Goal: Navigation & Orientation: Understand site structure

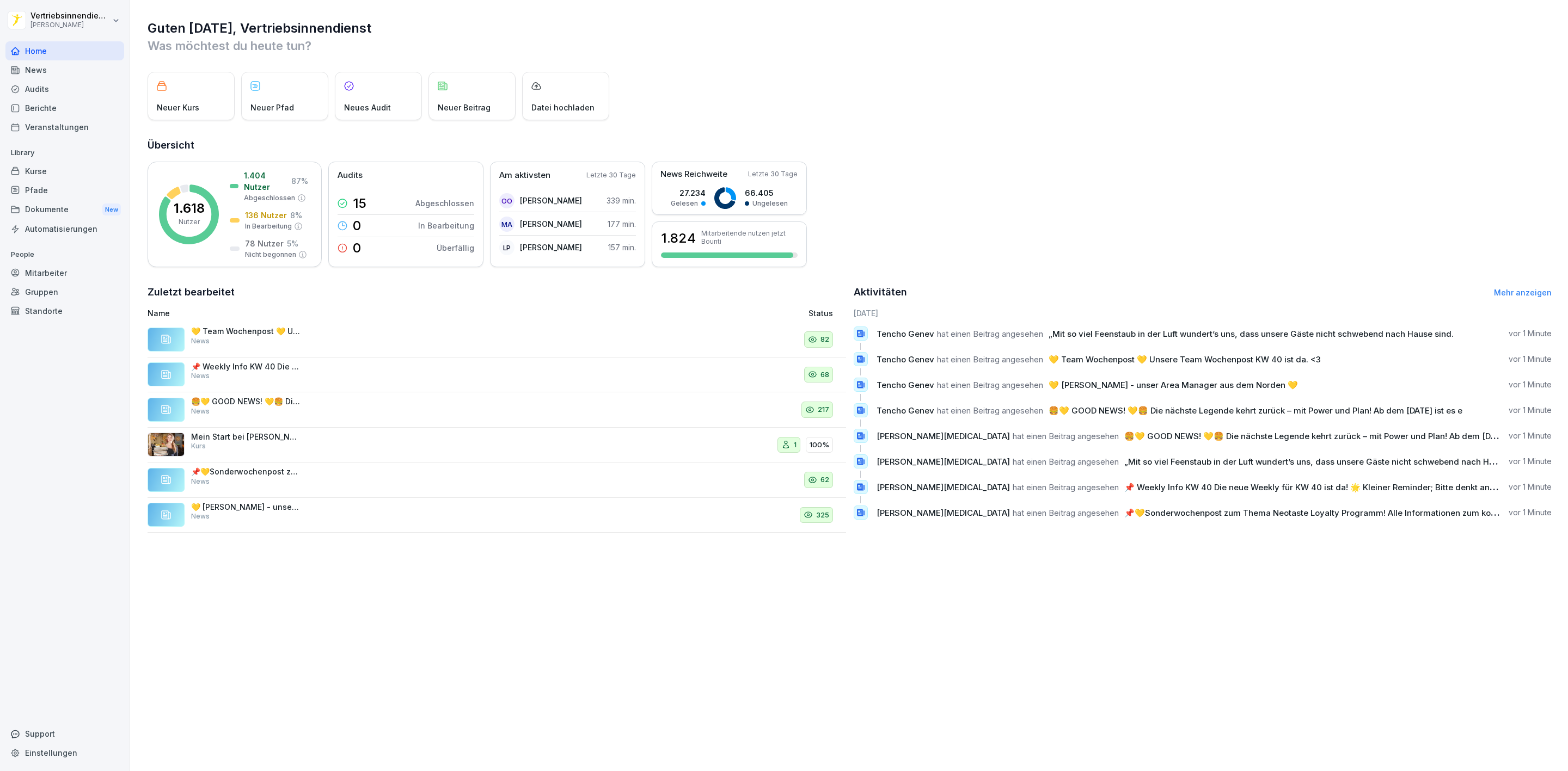
click at [39, 70] on div "News" at bounding box center [65, 69] width 119 height 19
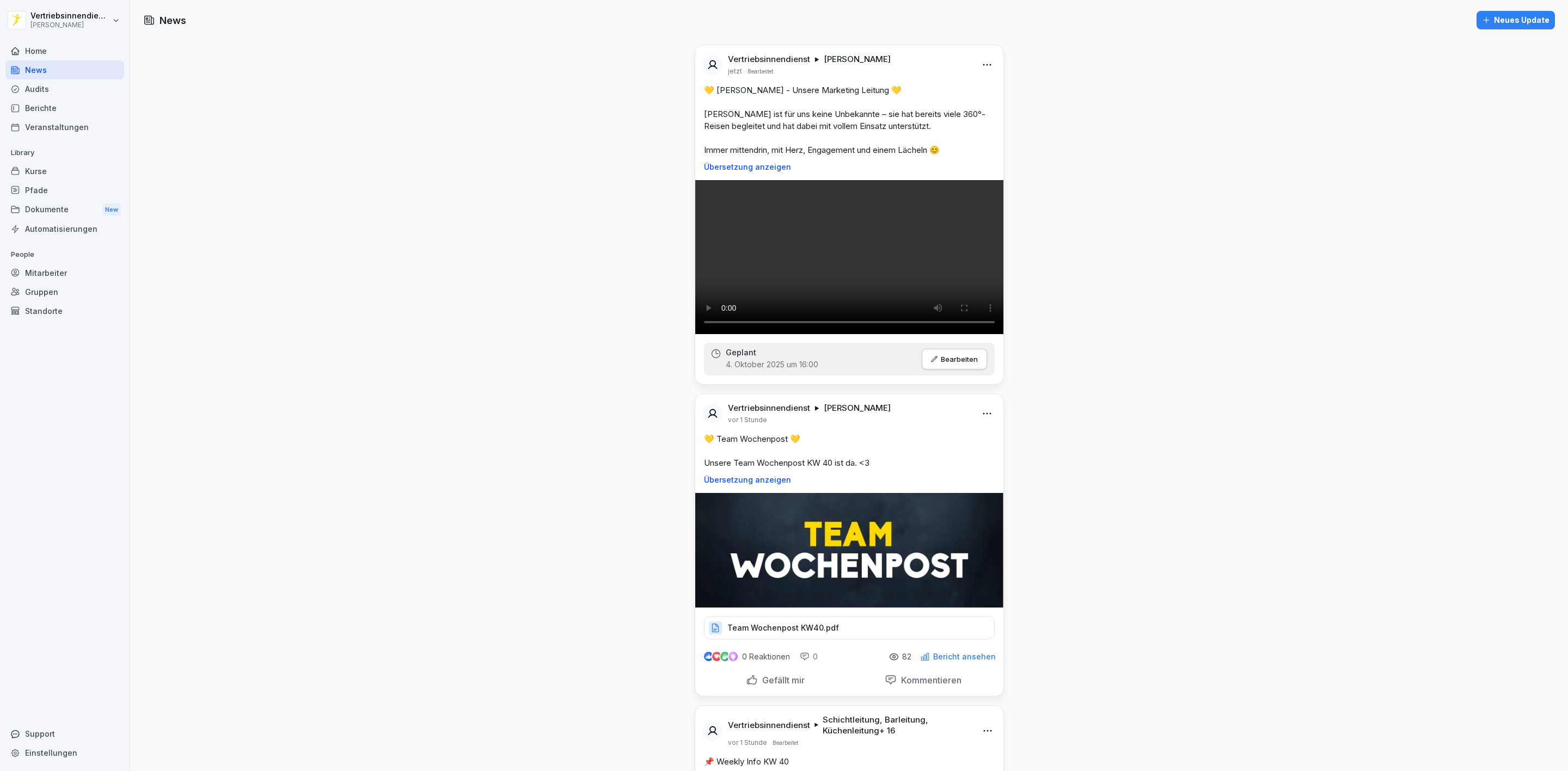
click at [46, 184] on div "Pfade" at bounding box center [65, 190] width 119 height 19
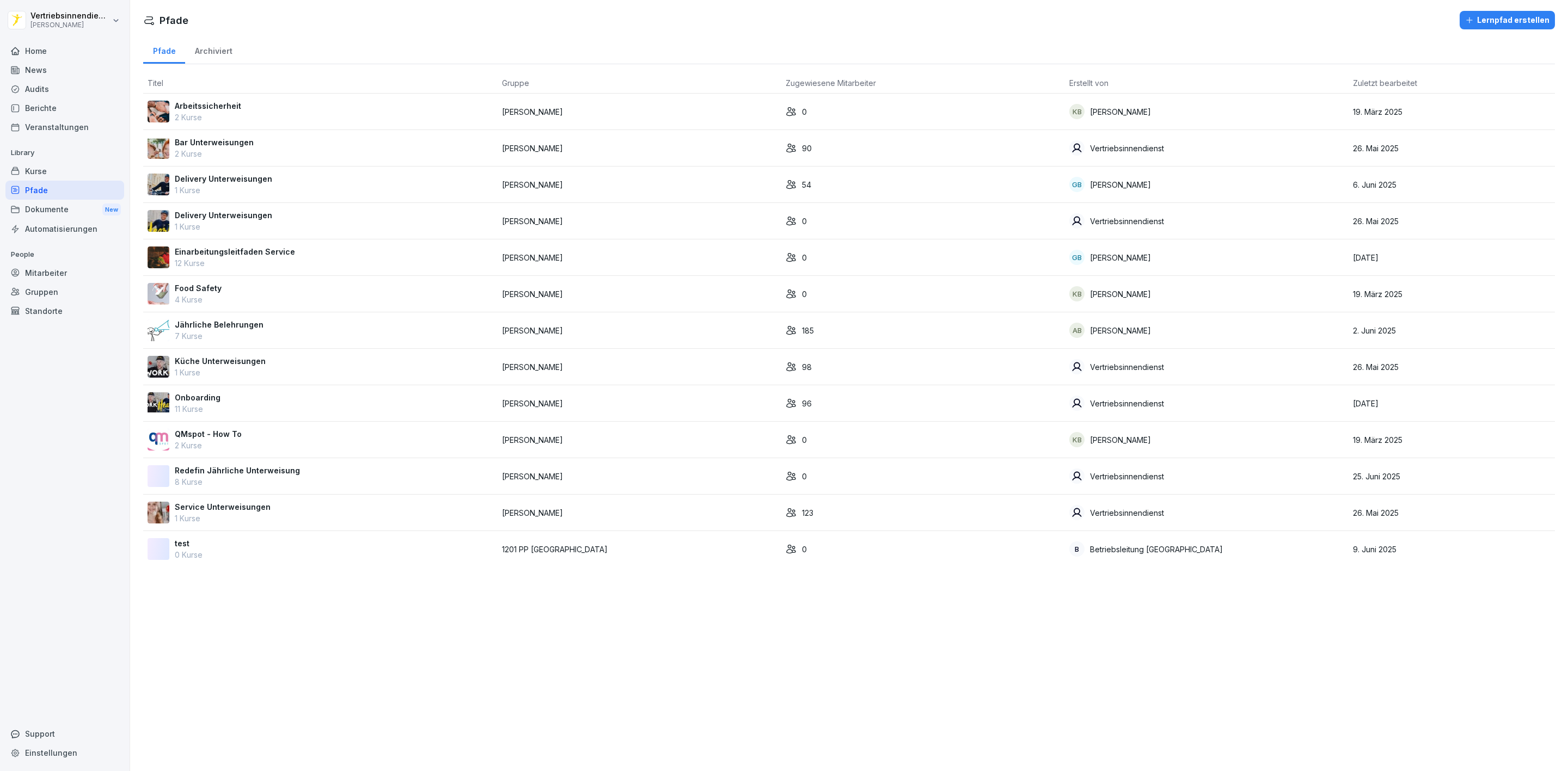
click at [54, 211] on div "Dokumente New" at bounding box center [65, 209] width 119 height 20
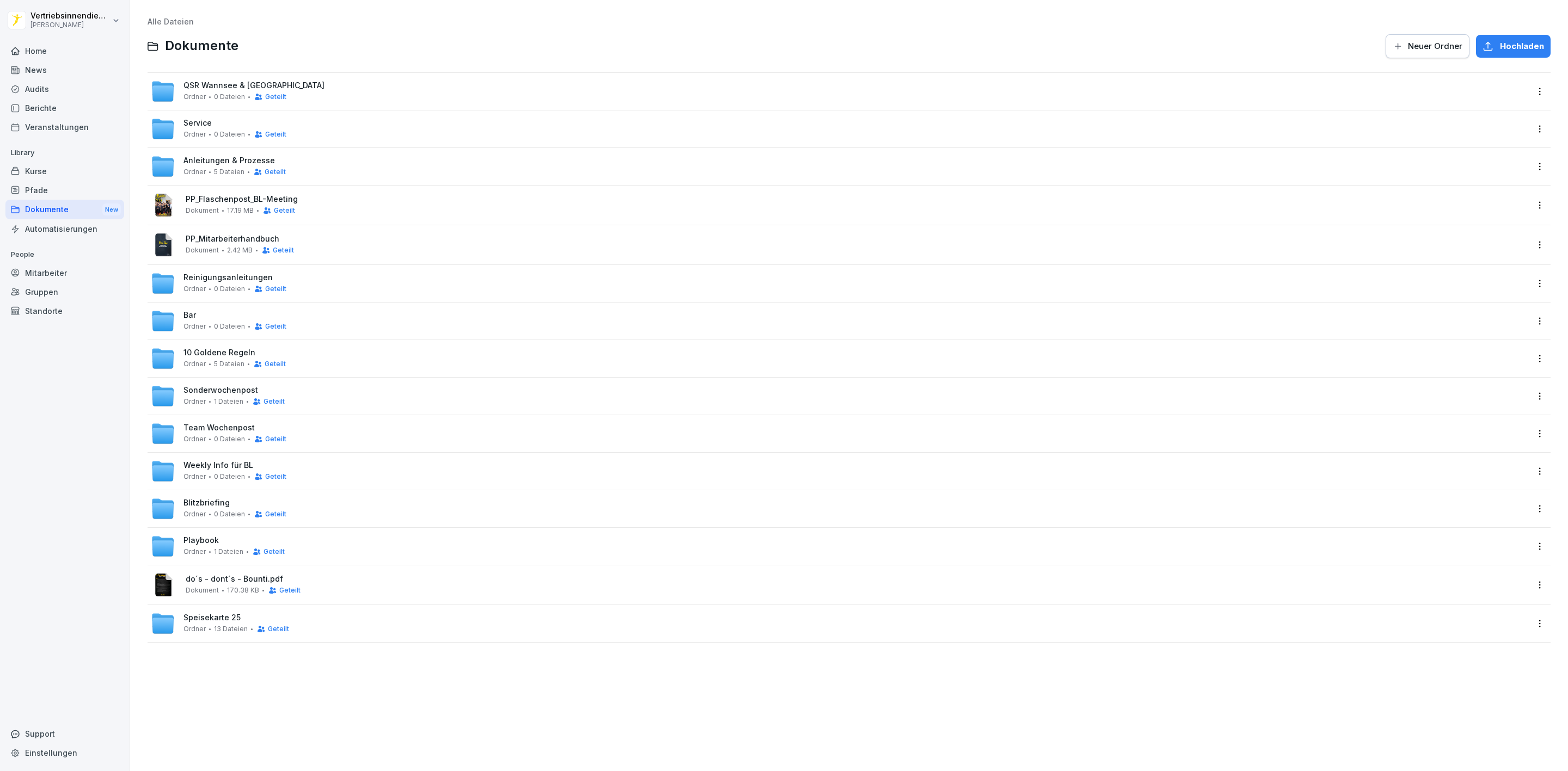
click at [71, 232] on div "Automatisierungen" at bounding box center [65, 228] width 119 height 19
